Goal: Task Accomplishment & Management: Complete application form

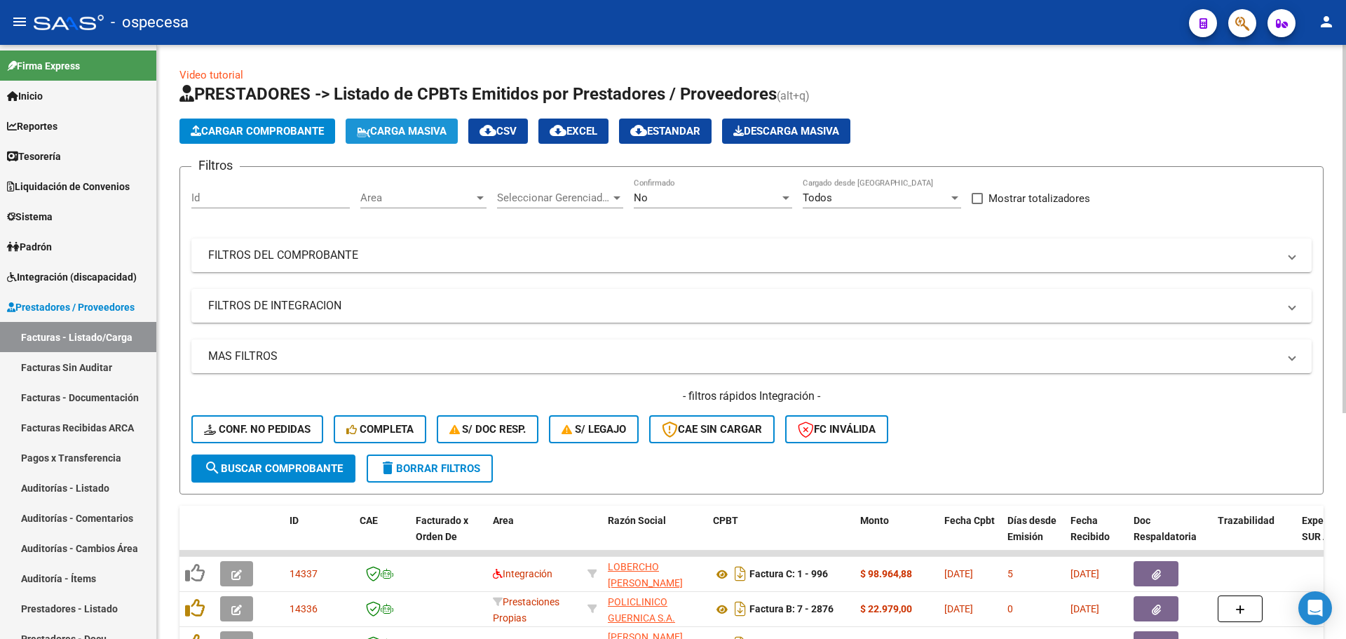
click at [412, 136] on span "Carga Masiva" at bounding box center [402, 131] width 90 height 13
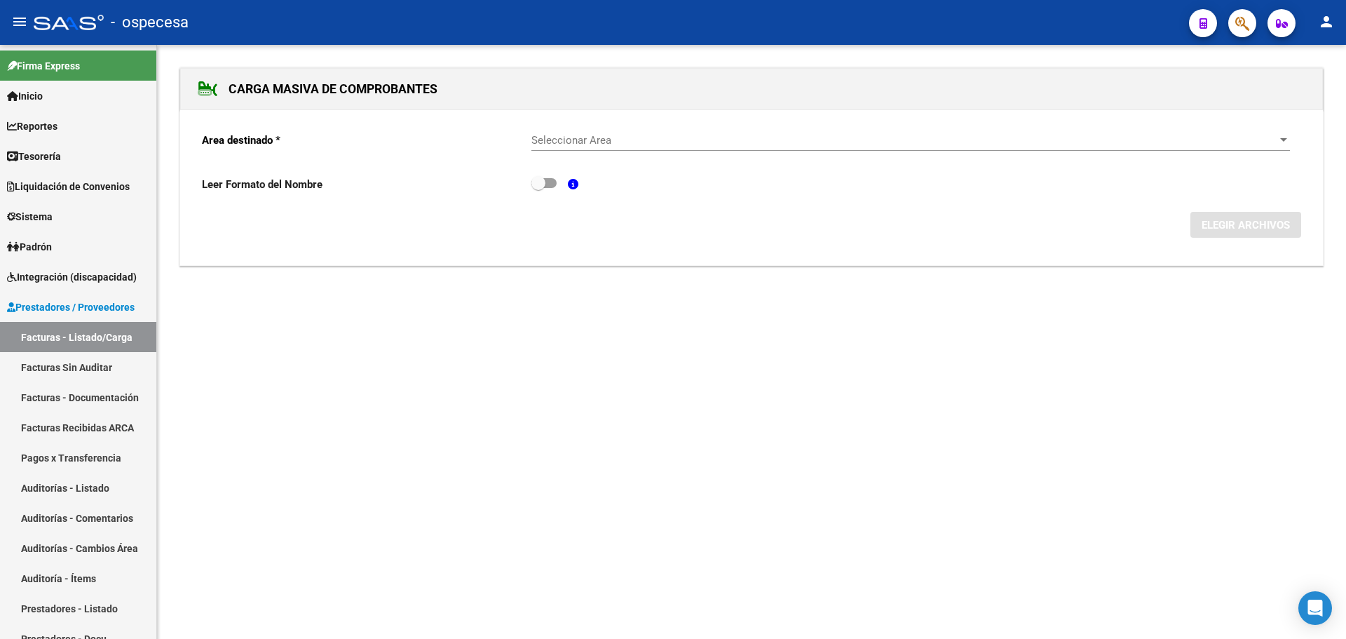
click at [576, 264] on div "Area destinado * Seleccionar Area Seleccionar Area Leer Formato del Nombre ELEG…" at bounding box center [751, 188] width 1143 height 156
click at [560, 129] on div "Seleccionar Area Seleccionar Area" at bounding box center [910, 136] width 759 height 30
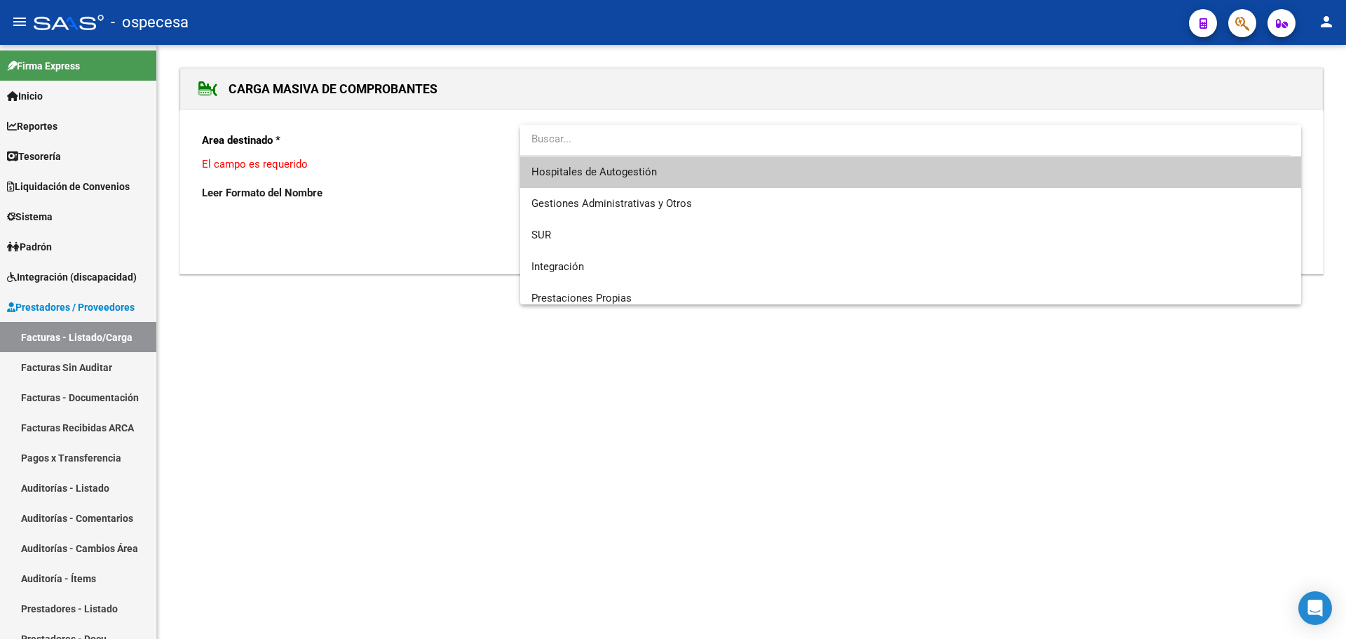
click at [560, 129] on input "dropdown search" at bounding box center [905, 139] width 770 height 32
click at [602, 168] on span "Hospitales de Autogestión" at bounding box center [593, 171] width 125 height 13
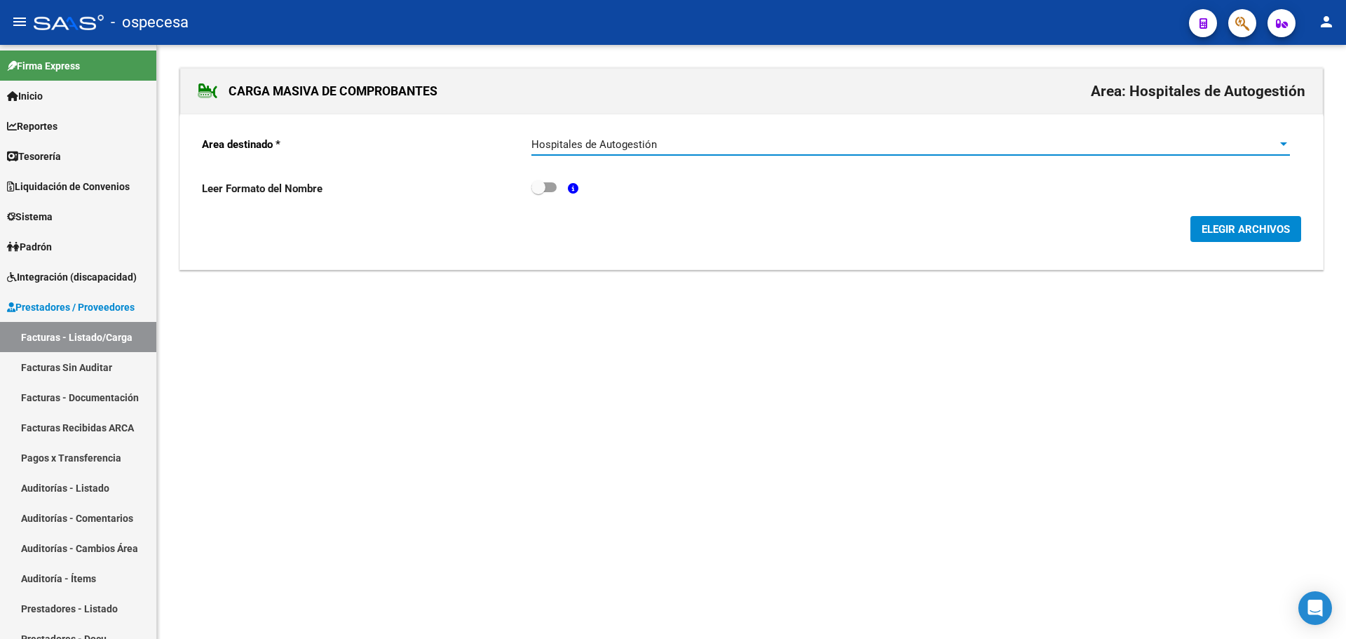
click at [1272, 224] on span "ELEGIR ARCHIVOS" at bounding box center [1246, 229] width 88 height 13
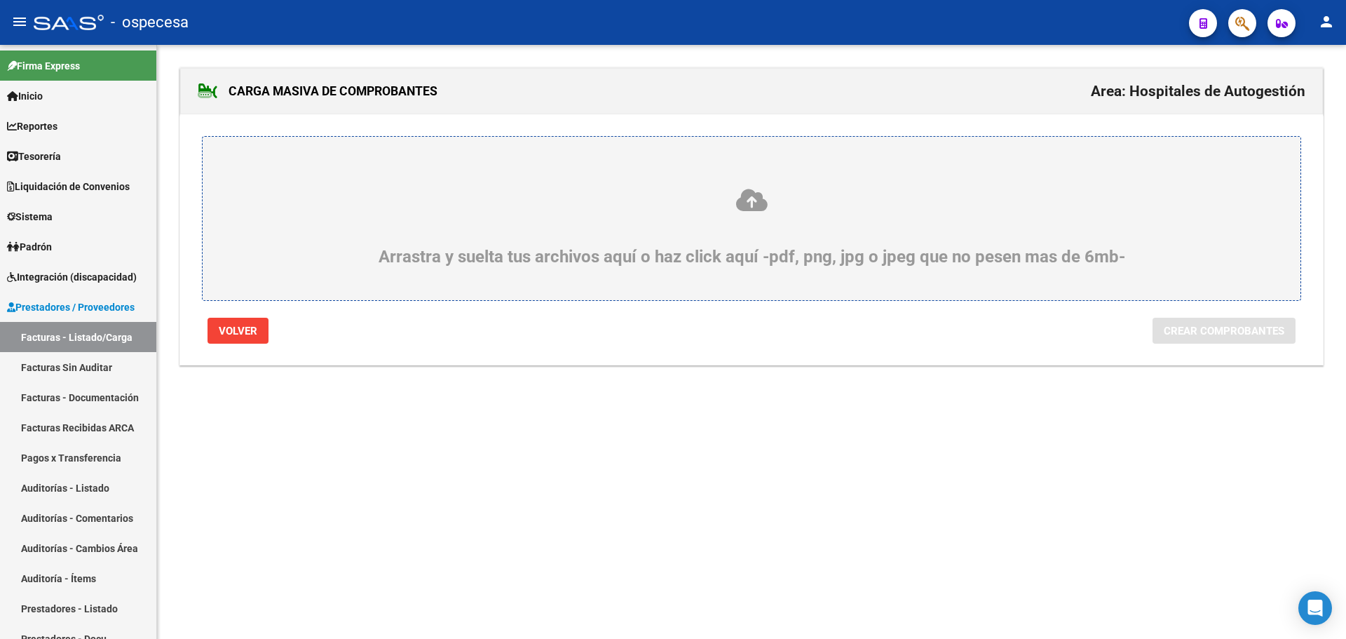
click at [817, 202] on icon at bounding box center [751, 200] width 1031 height 26
click at [0, 0] on input "Arrastra y suelta tus archivos aquí o haz click aquí -pdf, png, jpg o jpeg que …" at bounding box center [0, 0] width 0 height 0
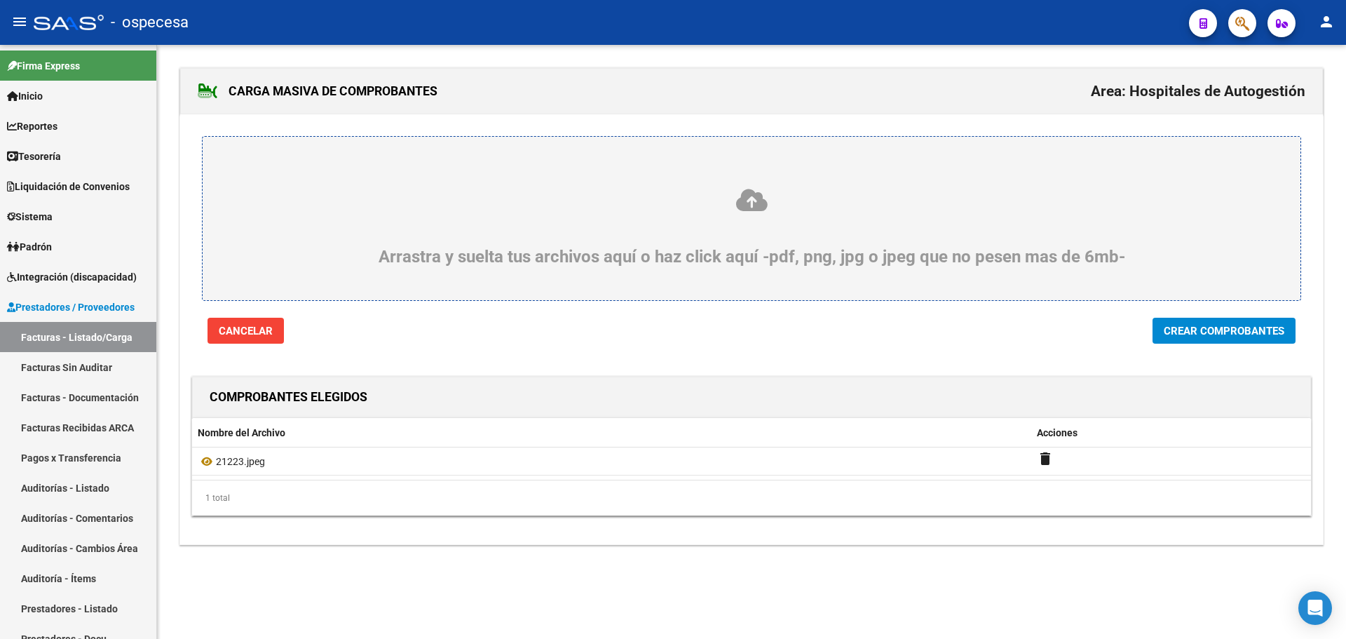
click at [1249, 330] on span "Crear Comprobantes" at bounding box center [1224, 331] width 121 height 13
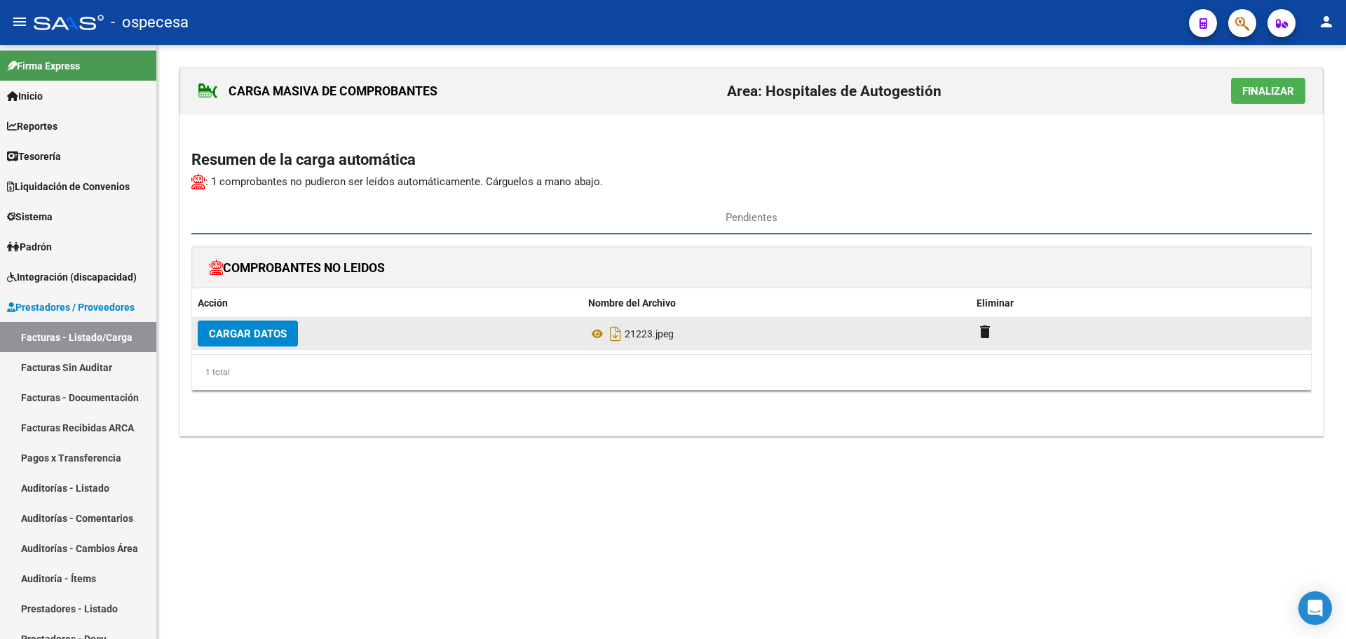
click at [270, 330] on span "Cargar Datos" at bounding box center [248, 333] width 78 height 13
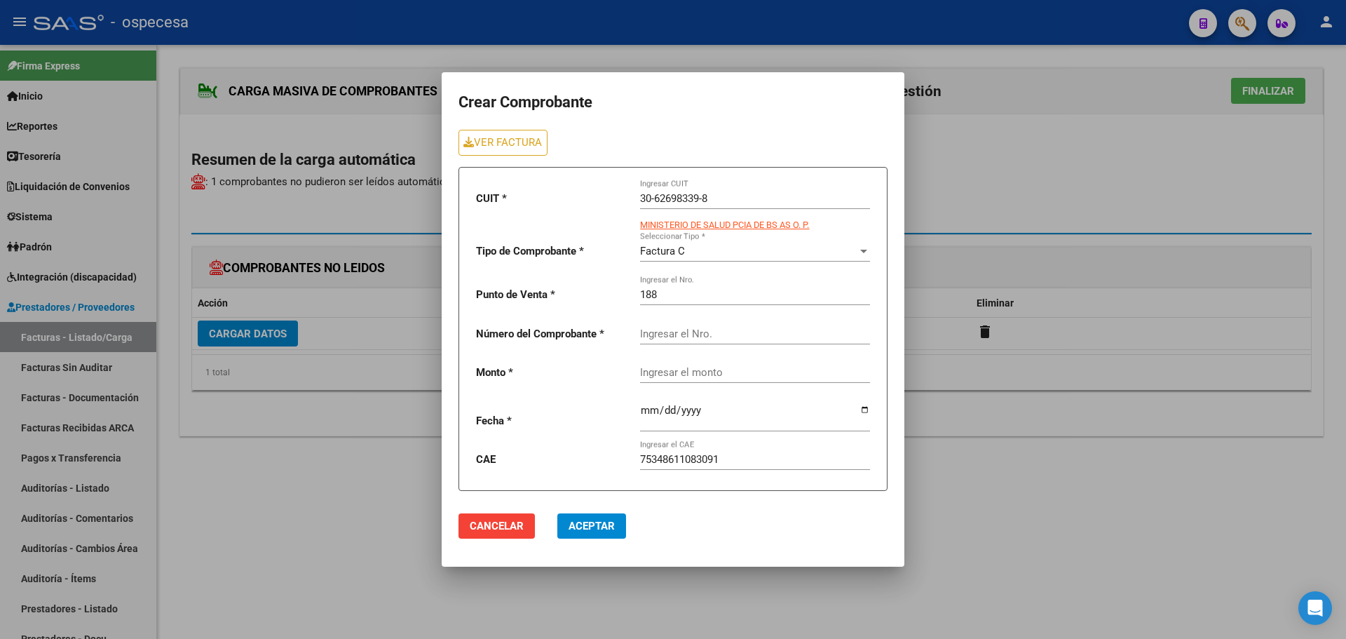
click at [709, 334] on input "Ingresar el Nro." at bounding box center [755, 333] width 230 height 13
type input "21223"
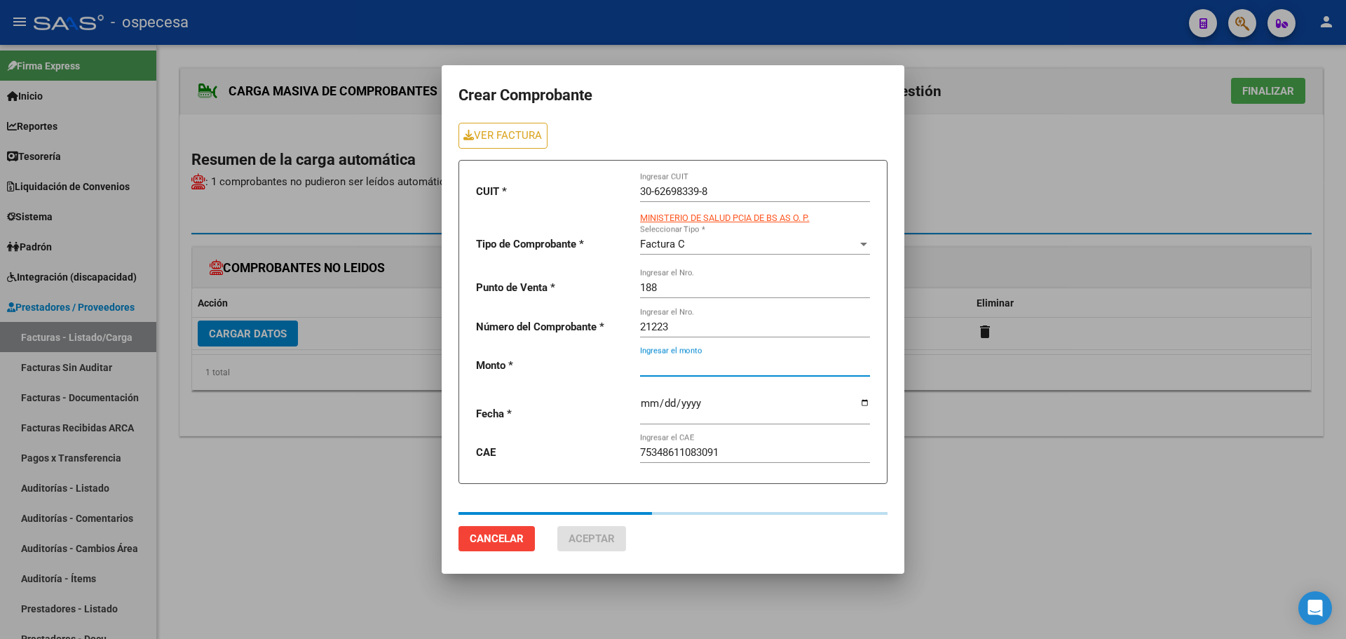
click at [724, 371] on input "Ingresar el monto" at bounding box center [755, 365] width 230 height 13
type input "130476"
type input "[DATE]"
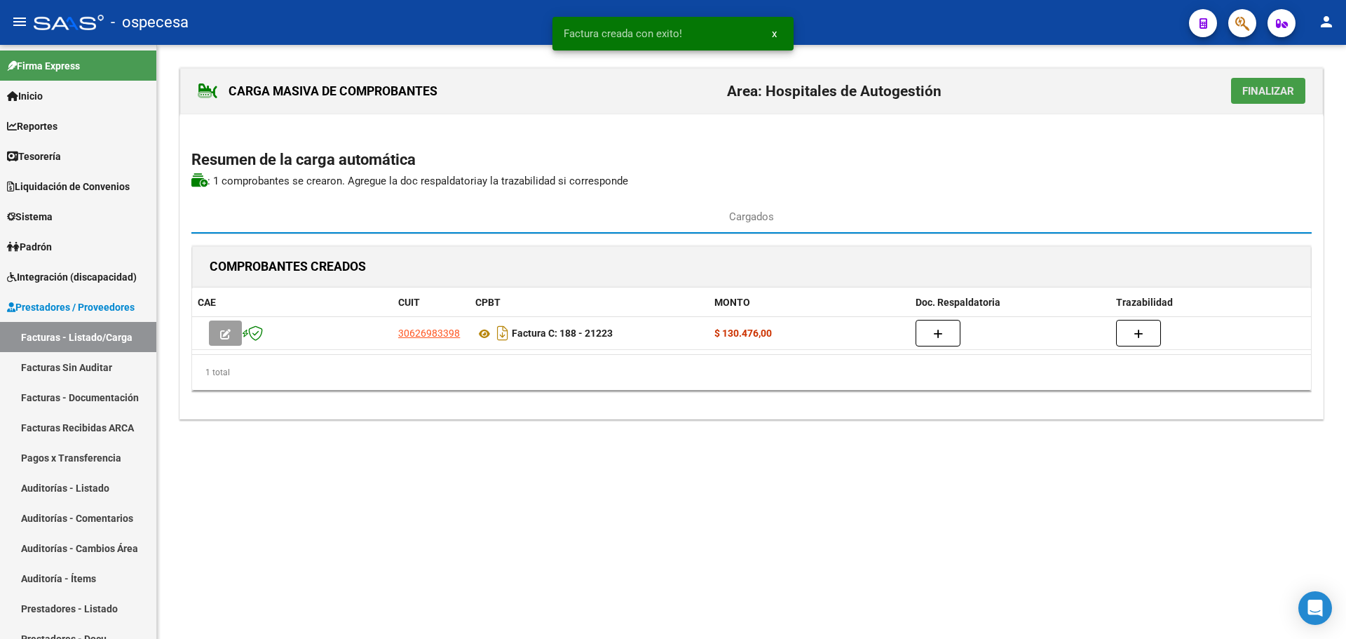
click at [1283, 95] on span "Finalizar" at bounding box center [1268, 91] width 52 height 13
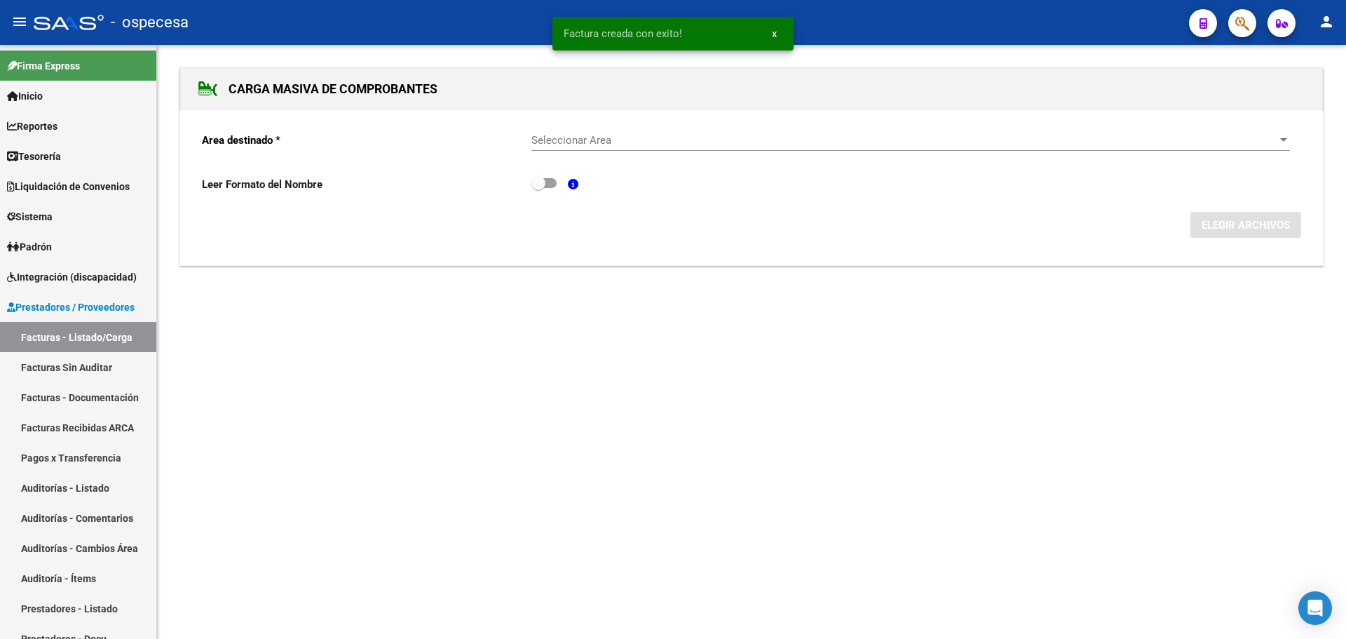
click at [641, 132] on div "Seleccionar Area Seleccionar Area" at bounding box center [910, 136] width 759 height 30
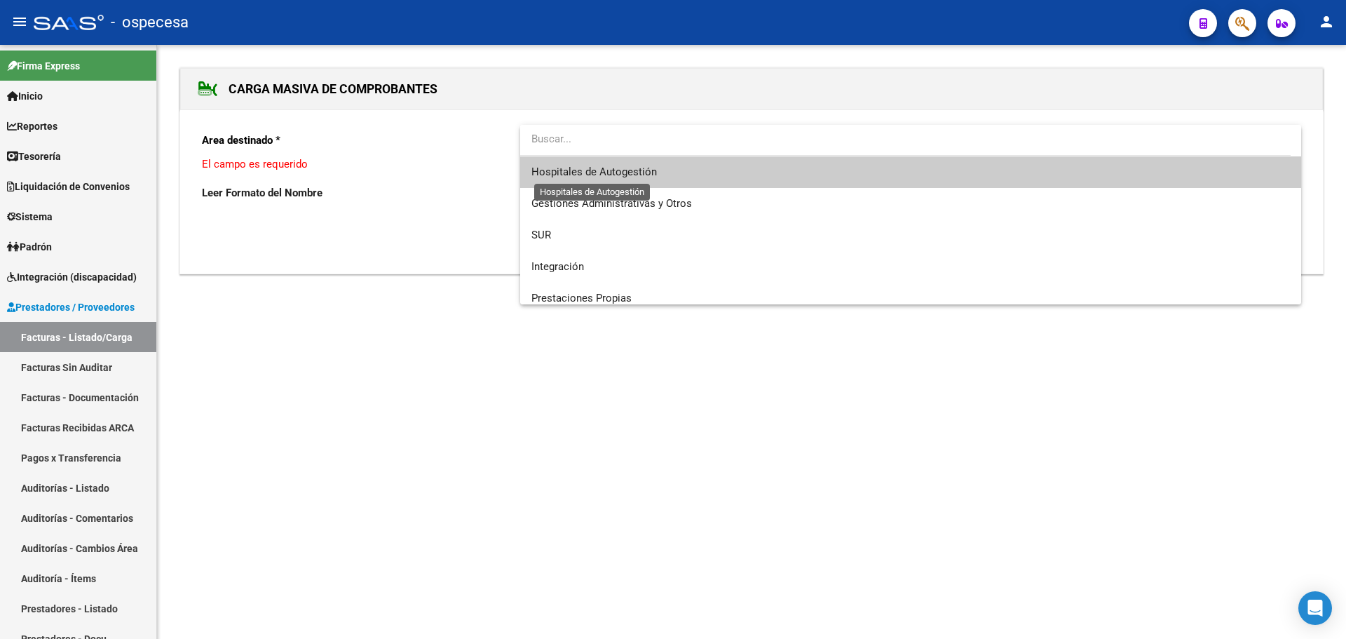
click at [625, 171] on span "Hospitales de Autogestión" at bounding box center [593, 171] width 125 height 13
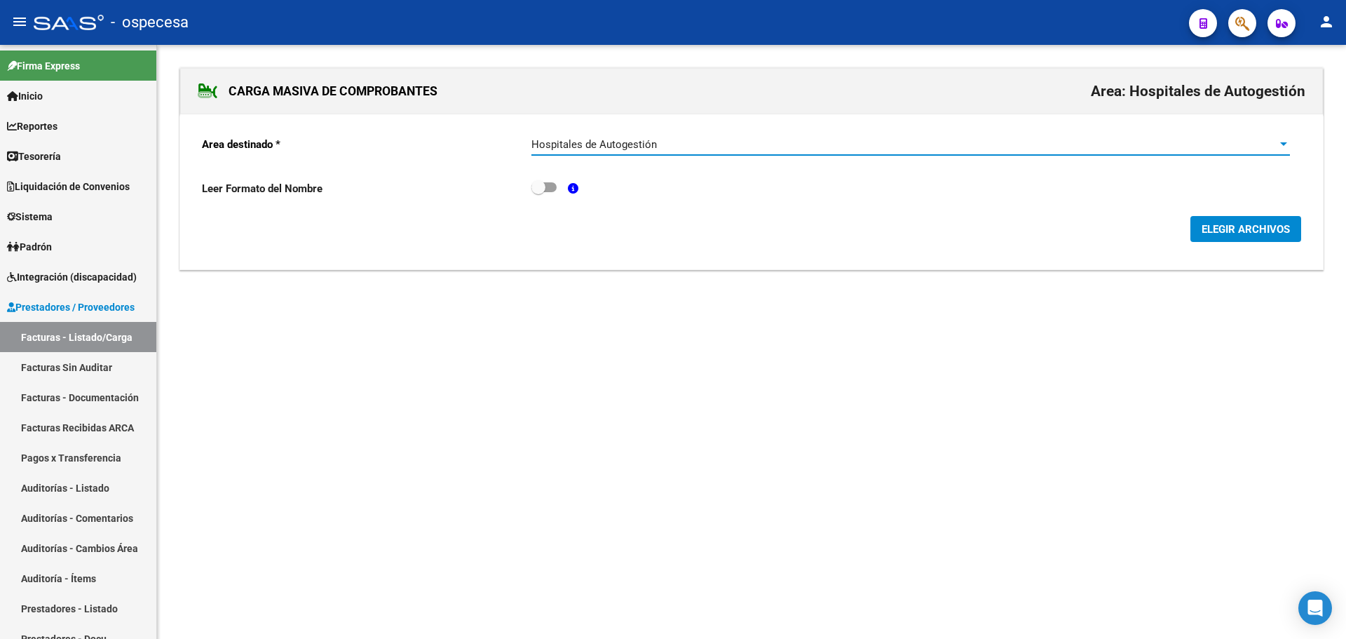
click at [1277, 238] on button "ELEGIR ARCHIVOS" at bounding box center [1245, 229] width 111 height 26
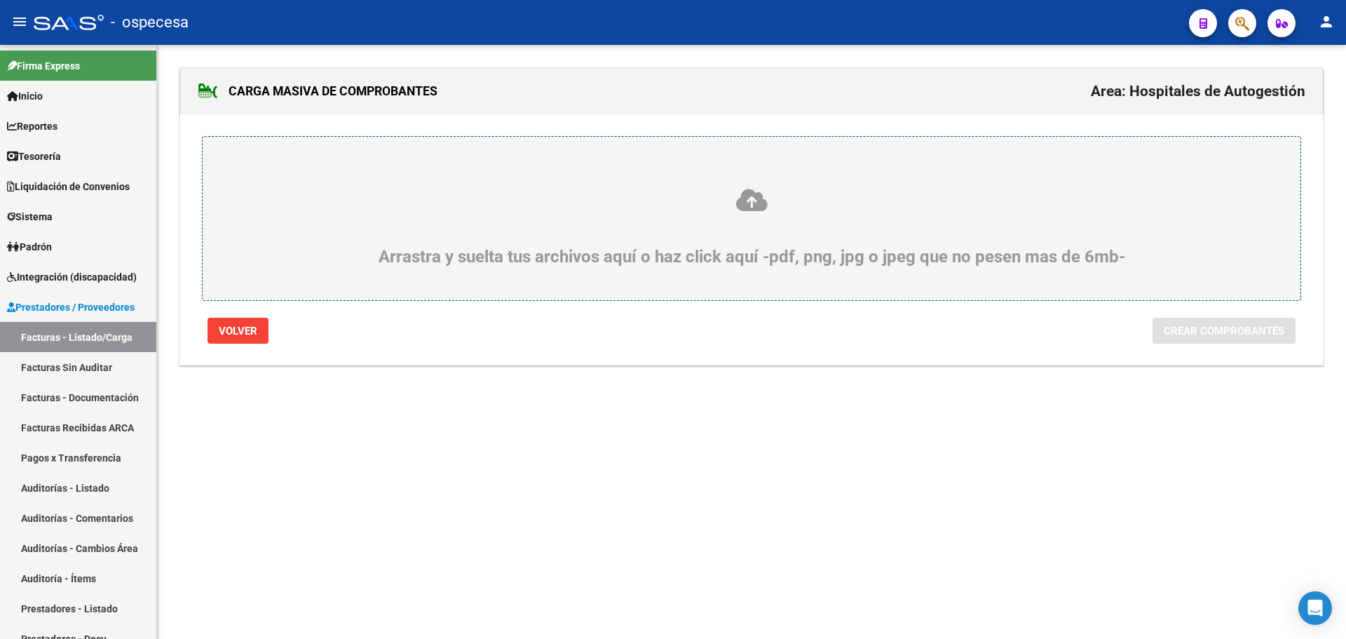
click at [771, 228] on div "Arrastra y suelta tus archivos aquí o haz click aquí -pdf, png, jpg o jpeg que …" at bounding box center [751, 226] width 1031 height 79
click at [0, 0] on input "Arrastra y suelta tus archivos aquí o haz click aquí -pdf, png, jpg o jpeg que …" at bounding box center [0, 0] width 0 height 0
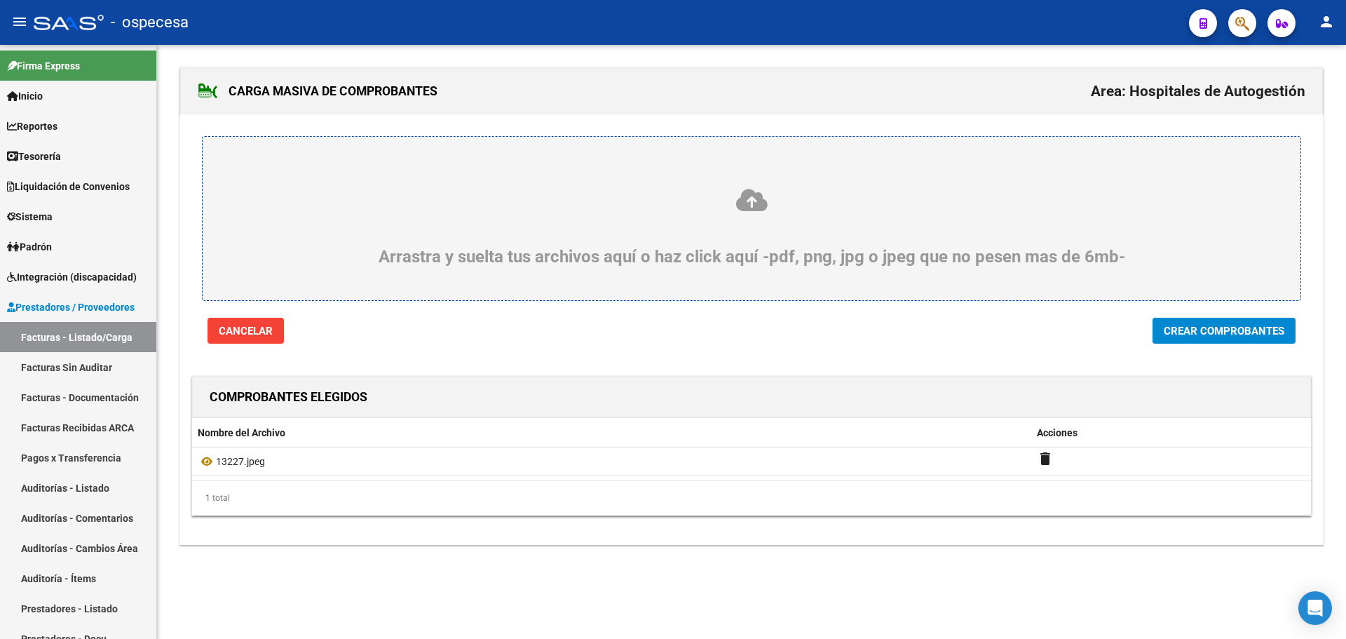
click at [1199, 334] on span "Crear Comprobantes" at bounding box center [1224, 331] width 121 height 13
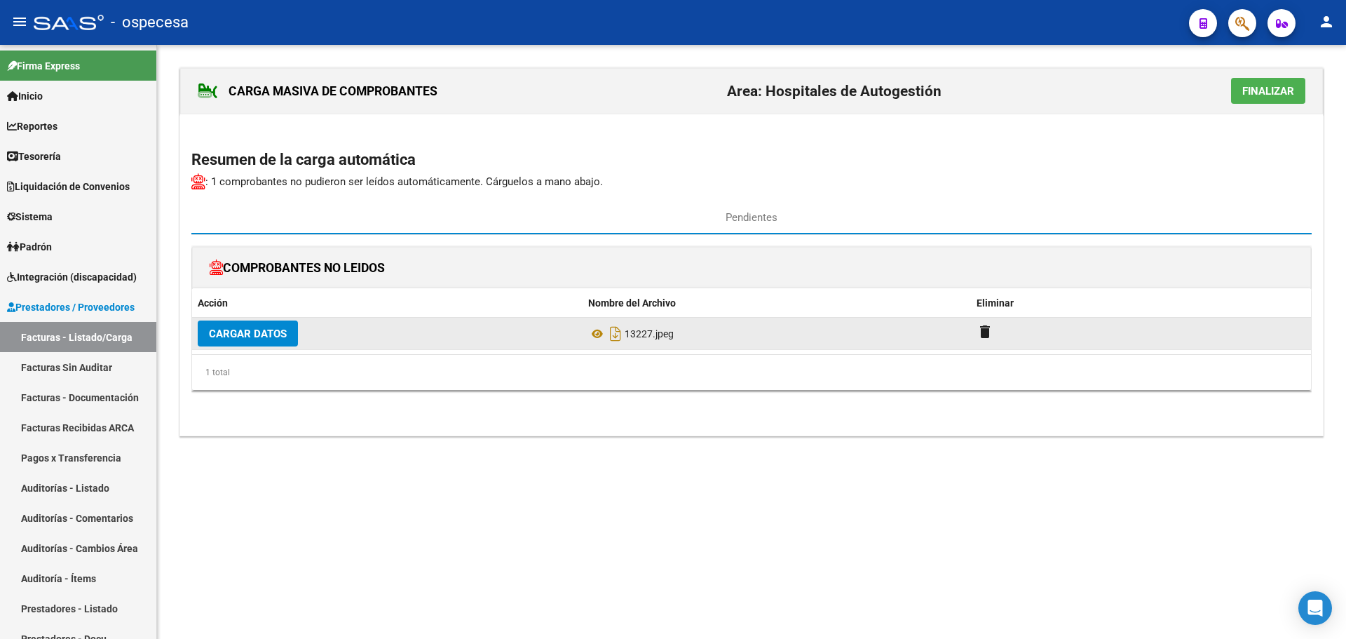
click at [259, 330] on span "Cargar Datos" at bounding box center [248, 333] width 78 height 13
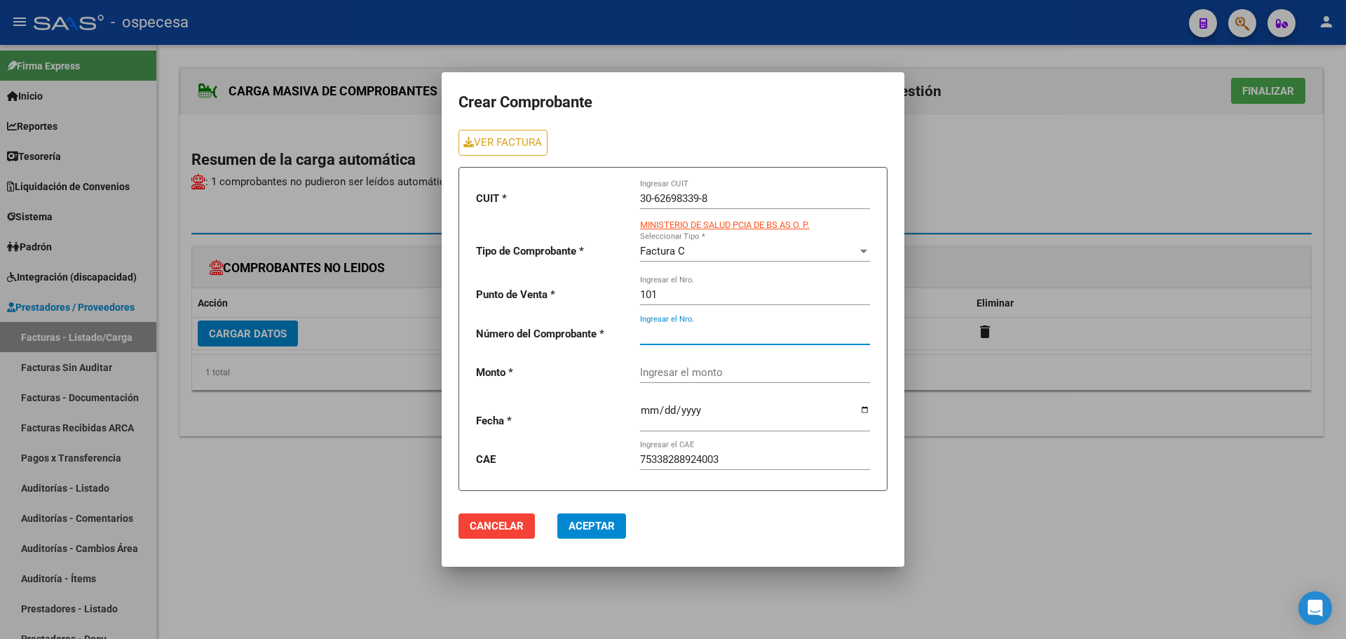
click at [665, 334] on input "Ingresar el Nro." at bounding box center [755, 333] width 230 height 13
type input "13227"
click at [731, 364] on div "Ingresar el monto" at bounding box center [755, 368] width 230 height 30
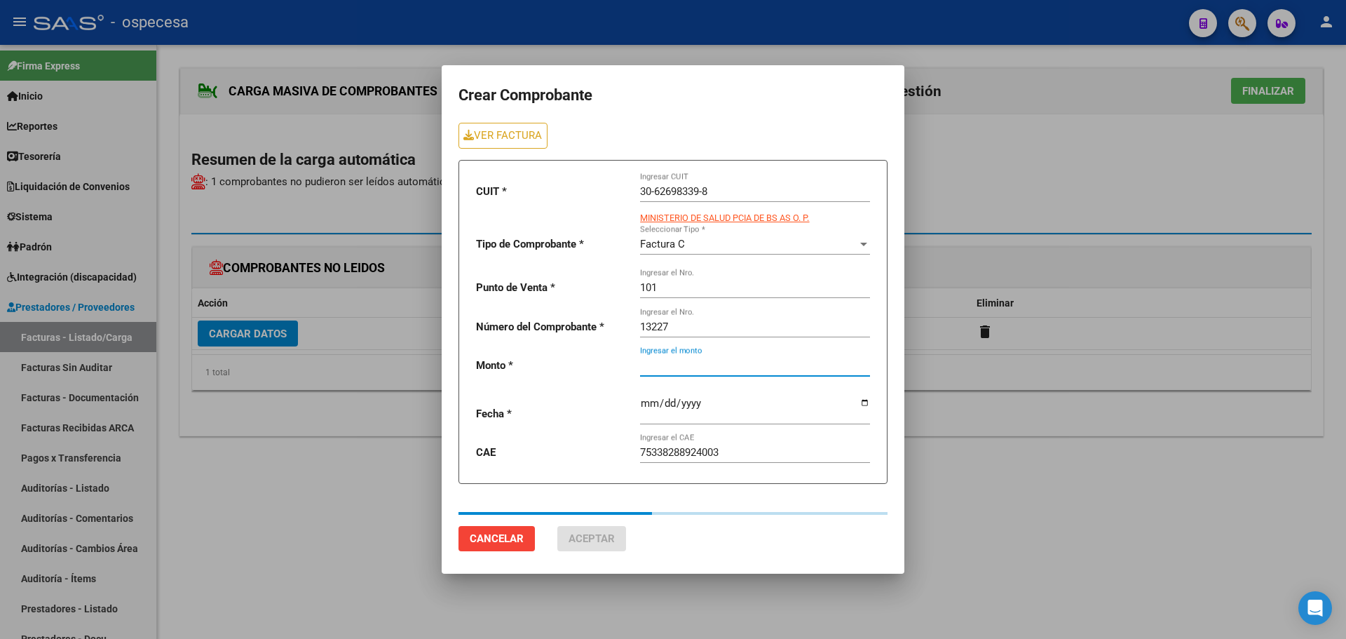
type input "125814"
type input "[DATE]"
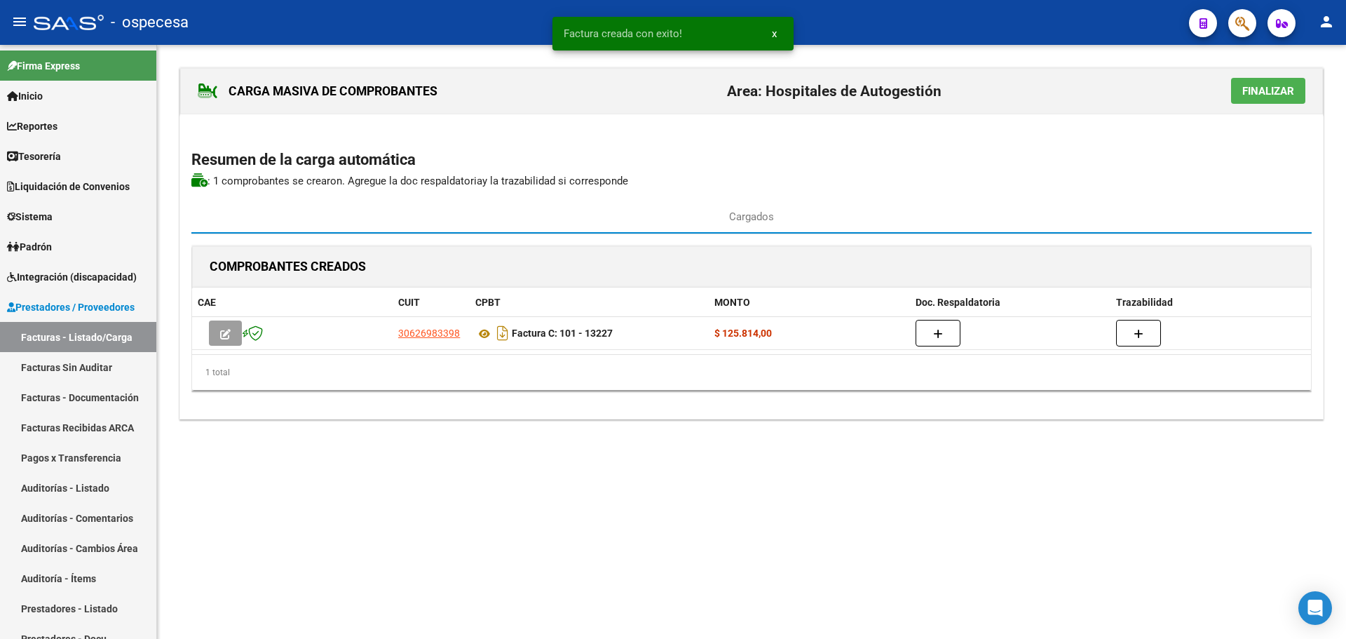
click at [1248, 96] on span "Finalizar" at bounding box center [1268, 91] width 52 height 13
